Goal: Task Accomplishment & Management: Manage account settings

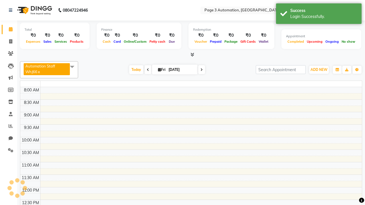
select select "en"
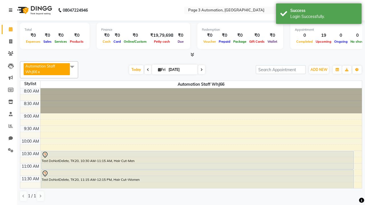
click at [12, 10] on icon at bounding box center [10, 10] width 3 height 4
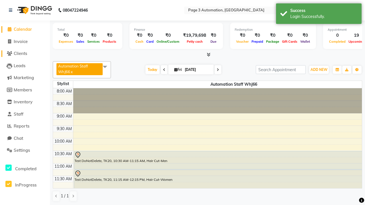
click at [25, 54] on span "Clients" at bounding box center [20, 53] width 13 height 5
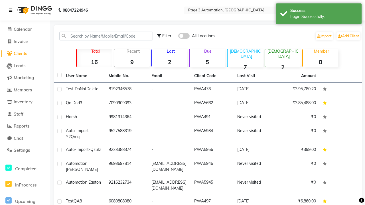
click at [12, 10] on icon at bounding box center [10, 10] width 3 height 4
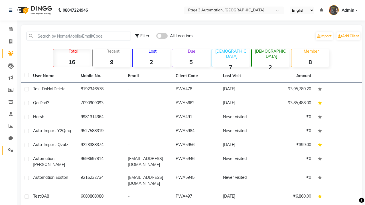
click at [9, 150] on icon at bounding box center [10, 150] width 5 height 4
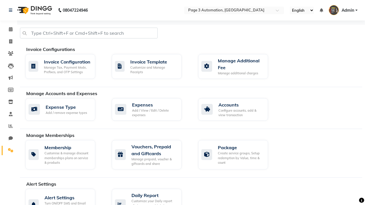
select select "2: 15"
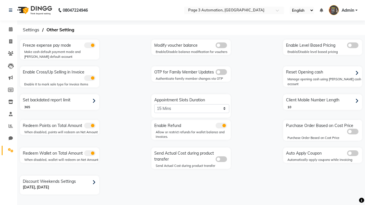
click at [221, 72] on span at bounding box center [220, 72] width 11 height 6
click at [215, 73] on input "checkbox" at bounding box center [215, 73] width 0 height 0
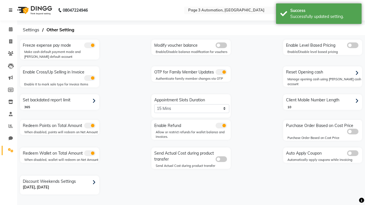
click at [12, 10] on icon at bounding box center [10, 10] width 3 height 4
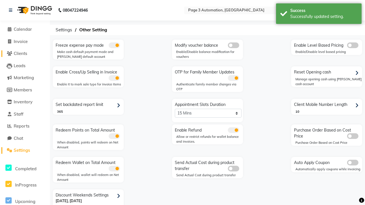
click at [25, 54] on span "Clients" at bounding box center [20, 53] width 13 height 5
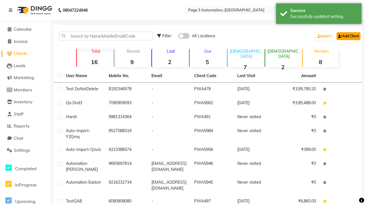
click at [347, 36] on link "Add Client" at bounding box center [348, 36] width 24 height 8
select select "22"
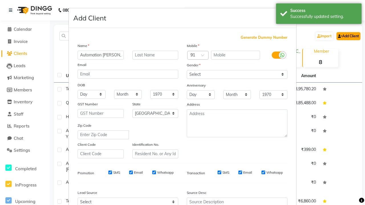
type input "Automation [PERSON_NAME]"
type input "9397486642"
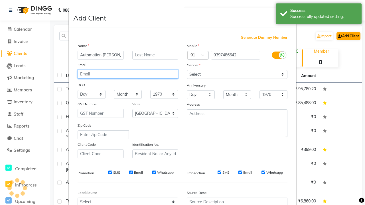
type input "[EMAIL_ADDRESS][DOMAIN_NAME]"
select select "[DEMOGRAPHIC_DATA]"
type input "[EMAIL_ADDRESS][DOMAIN_NAME]"
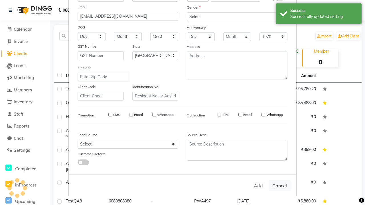
select select
select select "null"
select select
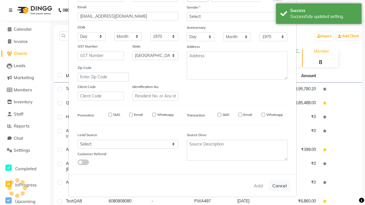
select select
checkbox input "false"
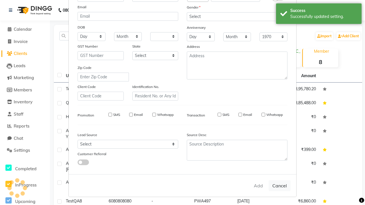
checkbox input "false"
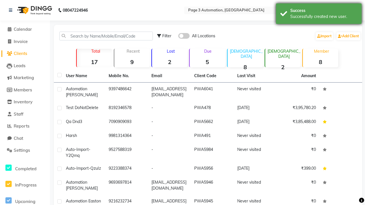
click at [318, 15] on div "Successfully created new user." at bounding box center [323, 17] width 67 height 6
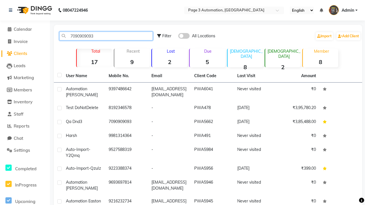
type input "7090909093"
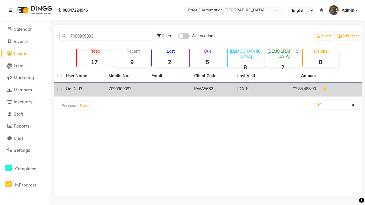
click at [126, 89] on td "7090909093" at bounding box center [126, 90] width 43 height 14
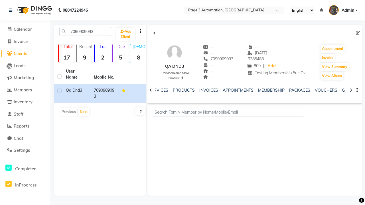
scroll to position [0, 123]
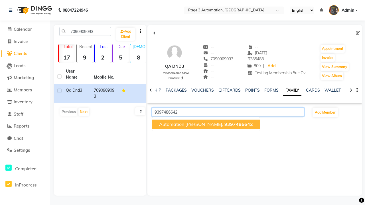
click at [224, 124] on span "9397486642" at bounding box center [238, 124] width 28 height 6
type input "9397486642"
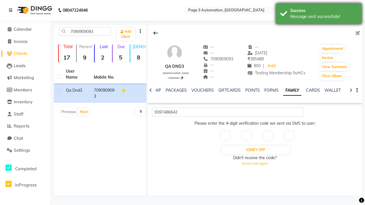
click at [318, 15] on div "Message sent successfully!" at bounding box center [323, 17] width 67 height 6
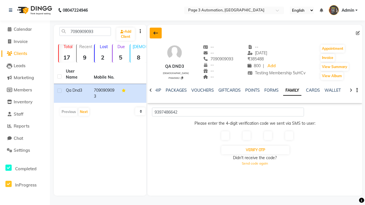
click at [155, 33] on icon at bounding box center [155, 33] width 5 height 5
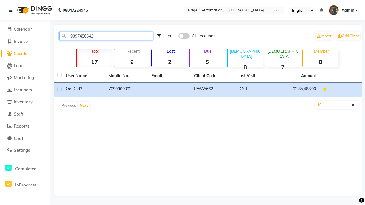
type input "9397486642"
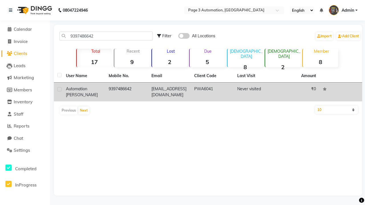
click at [126, 92] on td "9397486642" at bounding box center [126, 92] width 43 height 19
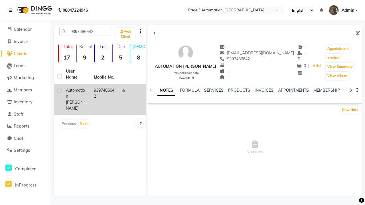
click at [59, 91] on label at bounding box center [59, 91] width 4 height 4
click at [59, 91] on input "checkbox" at bounding box center [59, 91] width 4 height 4
checkbox input "true"
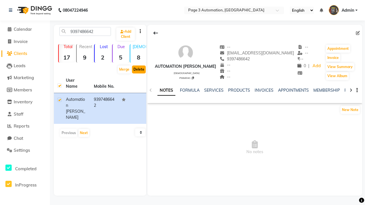
click at [139, 69] on button "Delete" at bounding box center [139, 70] width 14 height 8
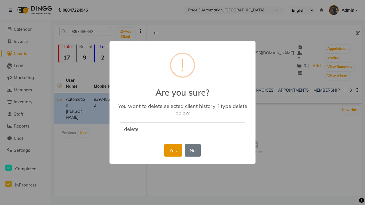
type input "delete"
click at [173, 150] on button "Yes" at bounding box center [172, 150] width 17 height 13
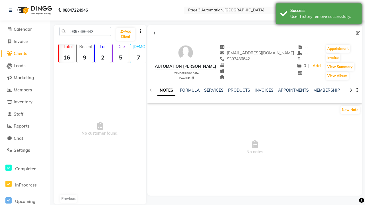
click at [318, 15] on div "User history remove successfully." at bounding box center [323, 17] width 67 height 6
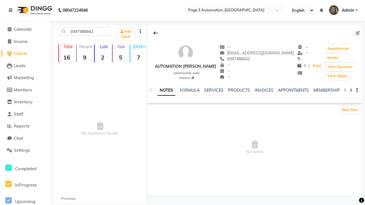
click at [12, 10] on icon at bounding box center [10, 10] width 3 height 4
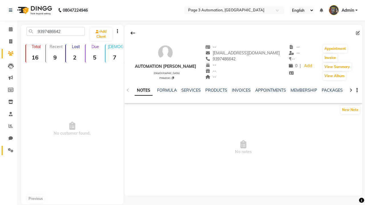
click at [9, 150] on icon at bounding box center [10, 150] width 5 height 4
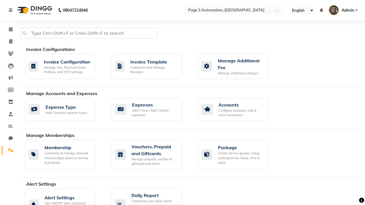
select select "2: 15"
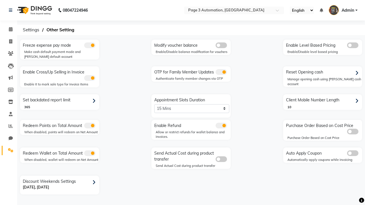
click at [221, 72] on span at bounding box center [220, 72] width 11 height 6
click at [215, 73] on input "checkbox" at bounding box center [215, 73] width 0 height 0
